Goal: Task Accomplishment & Management: Use online tool/utility

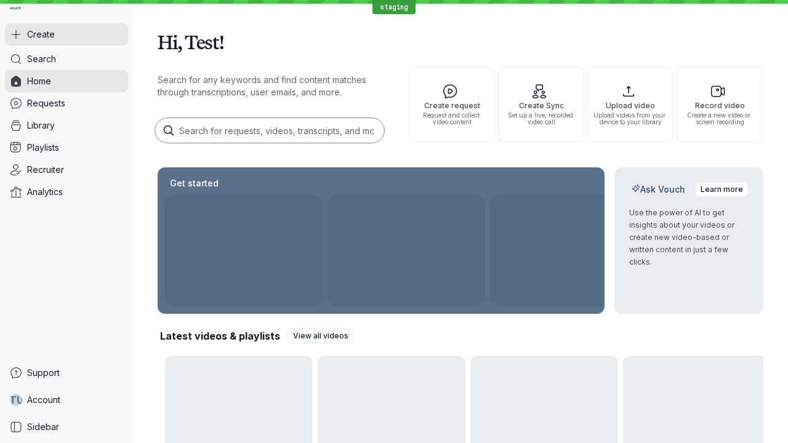
click at [66, 34] on button "Create" at bounding box center [66, 34] width 123 height 22
